Goal: Communication & Community: Answer question/provide support

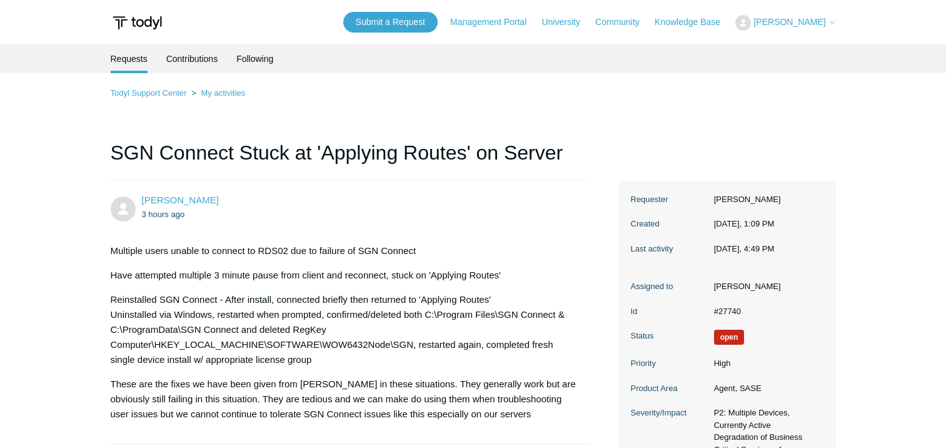
scroll to position [1438, 0]
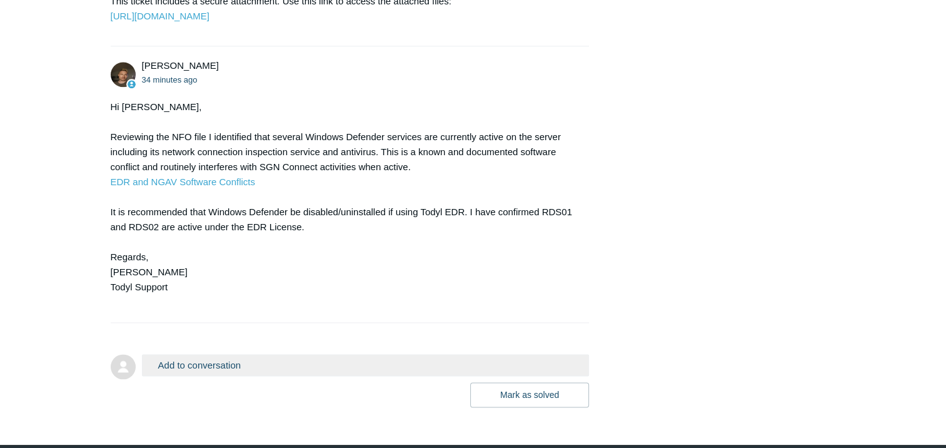
scroll to position [1718, 0]
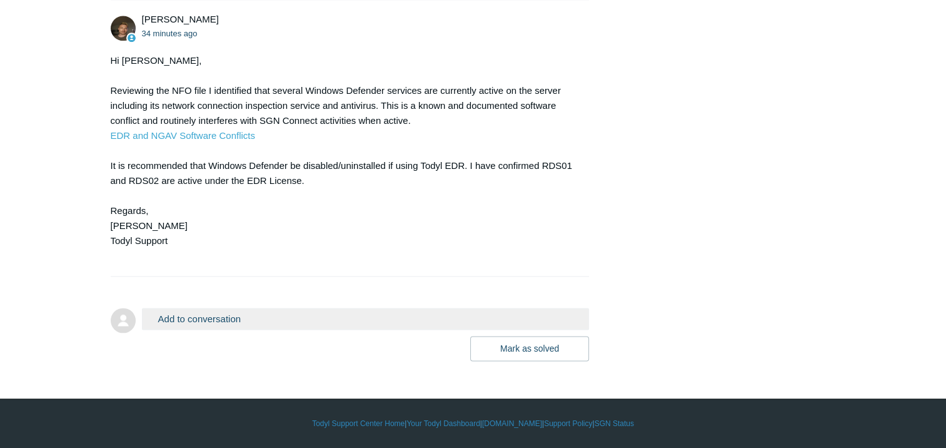
click at [200, 330] on div "Add to conversation CC Add emails Drag files here or click to add a file [PERSO…" at bounding box center [366, 334] width 448 height 53
click at [206, 319] on button "Add to conversation" at bounding box center [366, 319] width 448 height 22
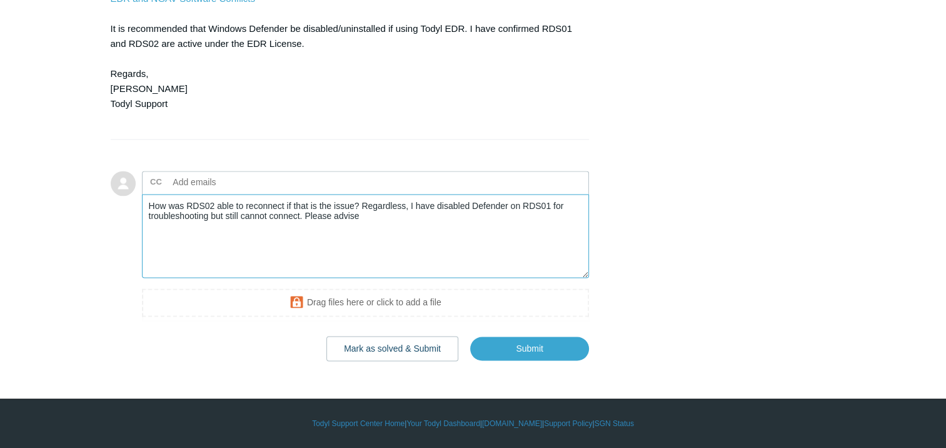
scroll to position [1844, 0]
type textarea "How was RDS02 able to reconnect if that is the issue? Regardless, I have disabl…"
click at [543, 361] on input "Submit" at bounding box center [529, 348] width 119 height 25
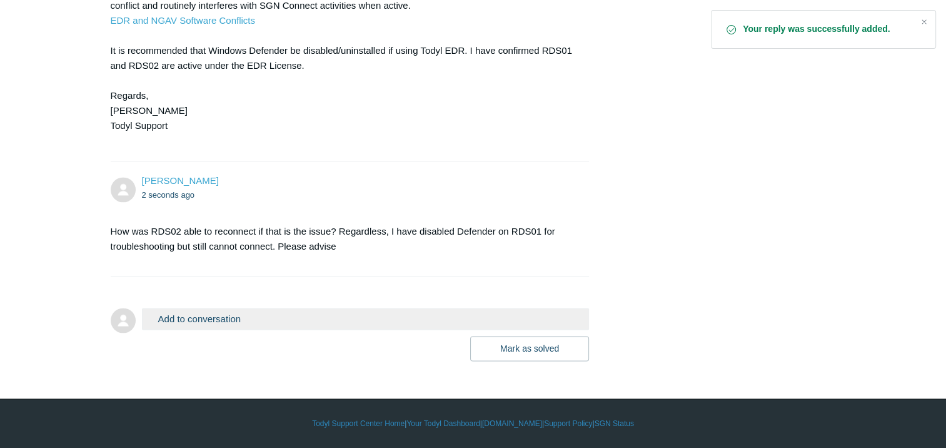
scroll to position [1708, 0]
